Goal: Information Seeking & Learning: Check status

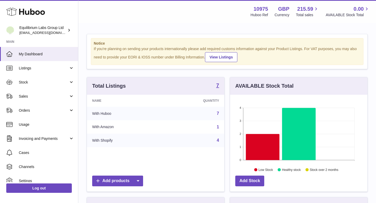
scroll to position [81, 137]
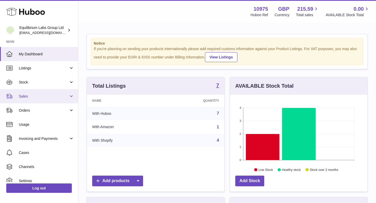
click at [53, 97] on span "Sales" at bounding box center [44, 96] width 50 height 5
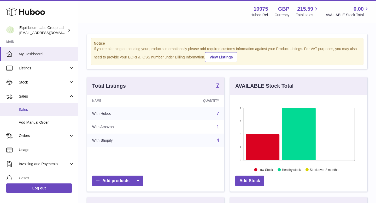
click at [53, 111] on span "Sales" at bounding box center [46, 109] width 55 height 5
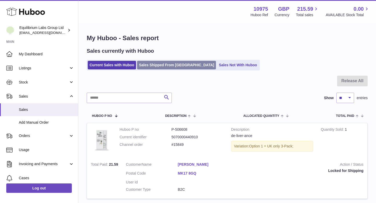
click at [176, 67] on link "Sales Shipped From [GEOGRAPHIC_DATA]" at bounding box center [176, 65] width 79 height 9
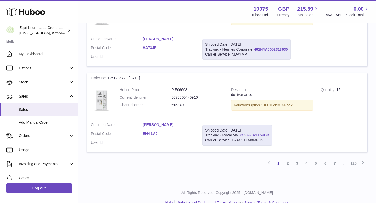
scroll to position [817, 0]
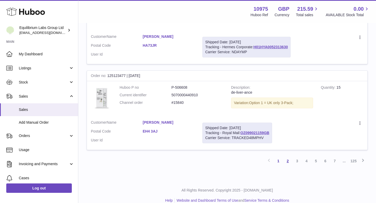
click at [287, 160] on link "2" at bounding box center [287, 160] width 9 height 9
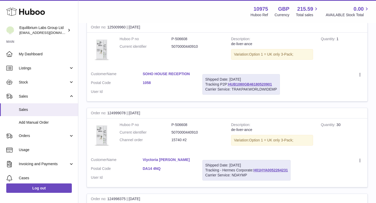
scroll to position [263, 0]
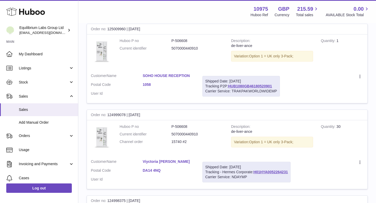
click at [177, 77] on link "SOHO HOUSE RECEPTION" at bounding box center [169, 75] width 52 height 5
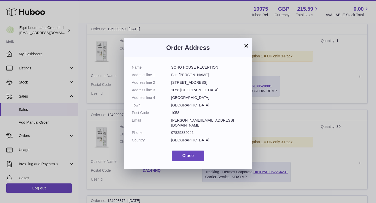
click at [245, 45] on button "×" at bounding box center [246, 46] width 6 height 6
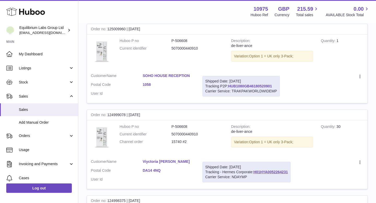
click at [241, 86] on link "HUB1080GB46180520901" at bounding box center [250, 86] width 44 height 4
